Goal: Find specific page/section: Find specific page/section

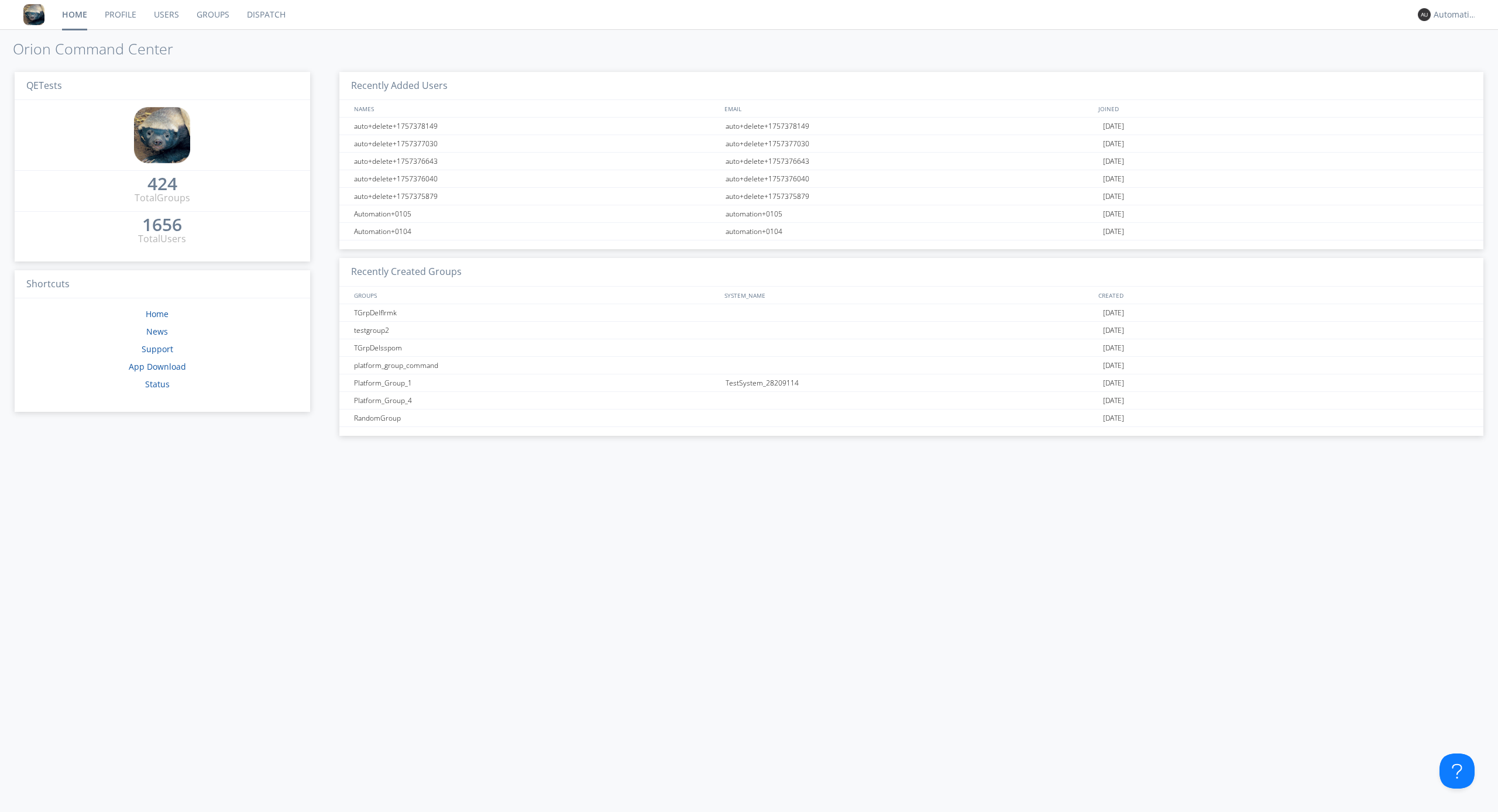
click at [265, 14] on link "Dispatch" at bounding box center [266, 14] width 56 height 30
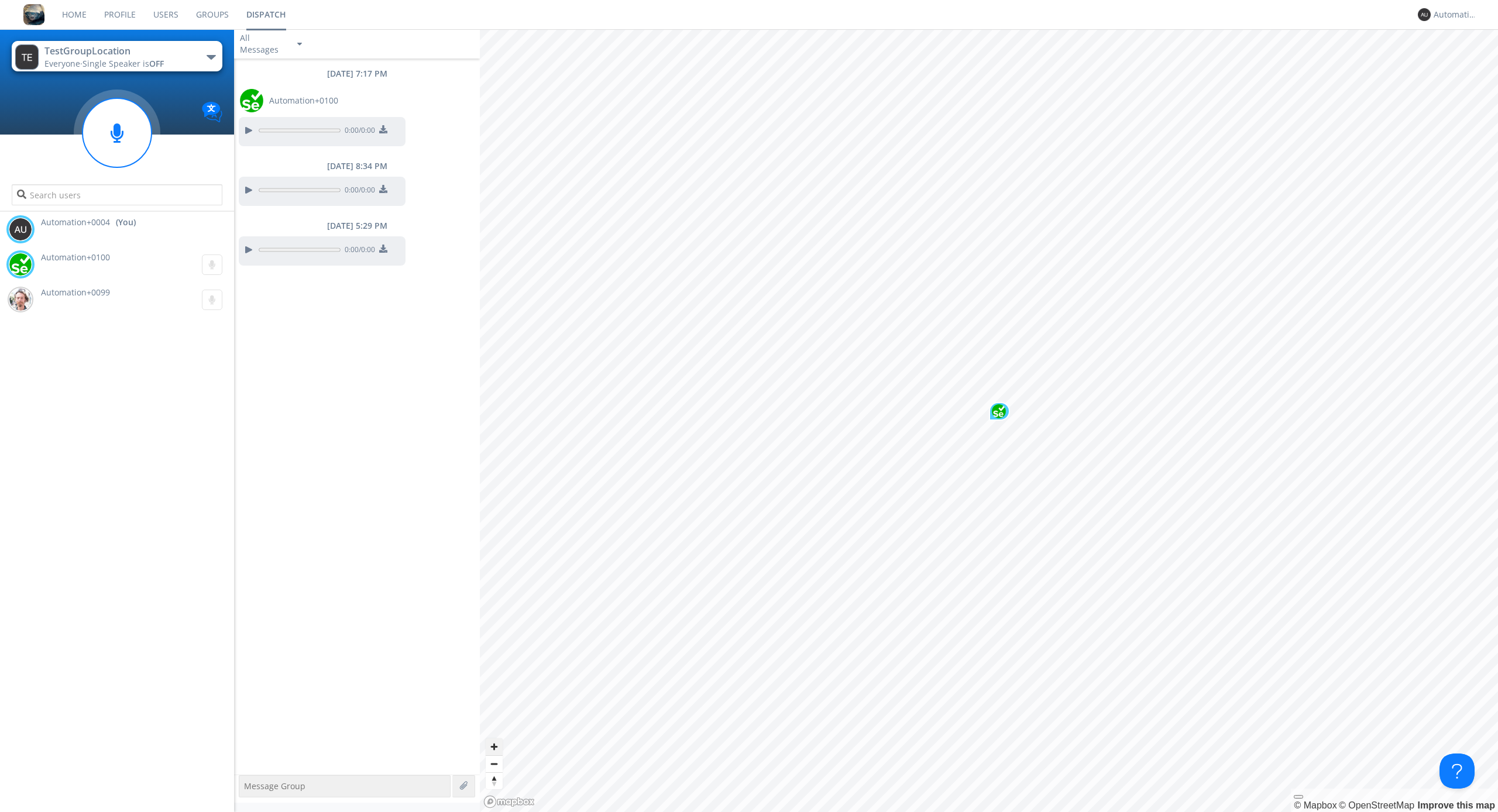
click at [494, 747] on span "Zoom in" at bounding box center [494, 747] width 17 height 17
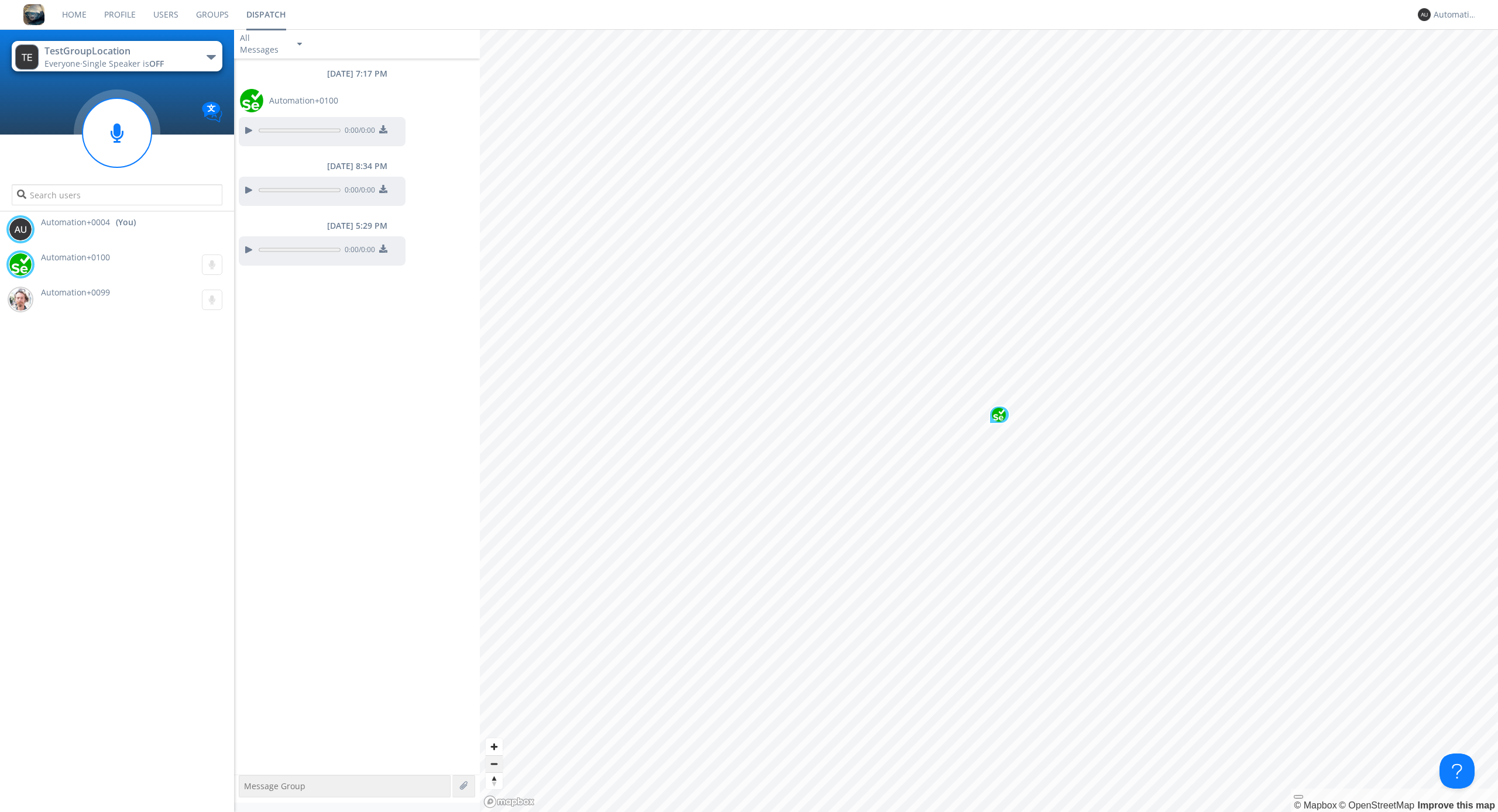
click at [494, 764] on span "Zoom out" at bounding box center [494, 764] width 17 height 16
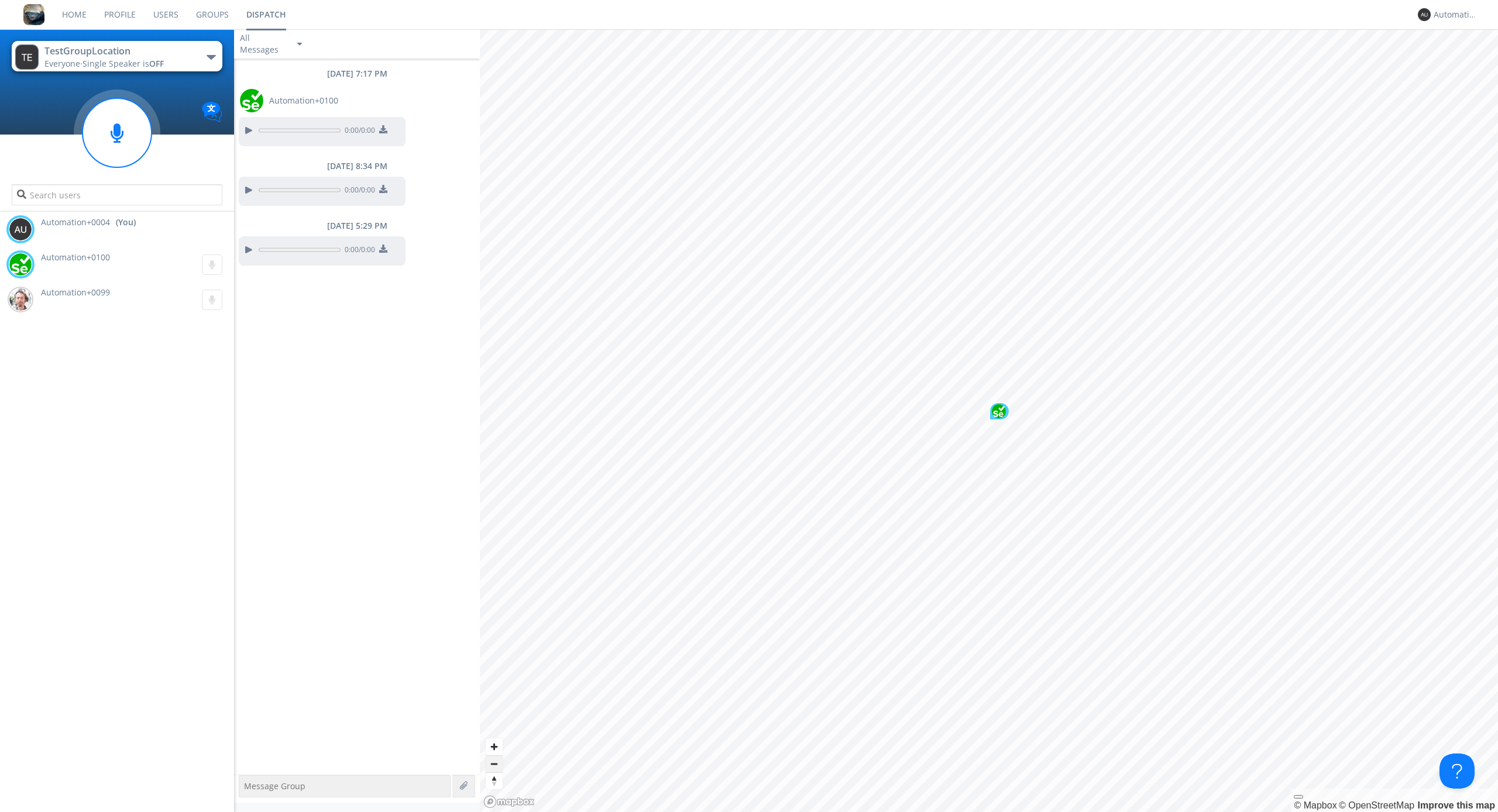
click at [494, 764] on span "Zoom out" at bounding box center [494, 764] width 17 height 16
